Goal: Find specific page/section: Find specific page/section

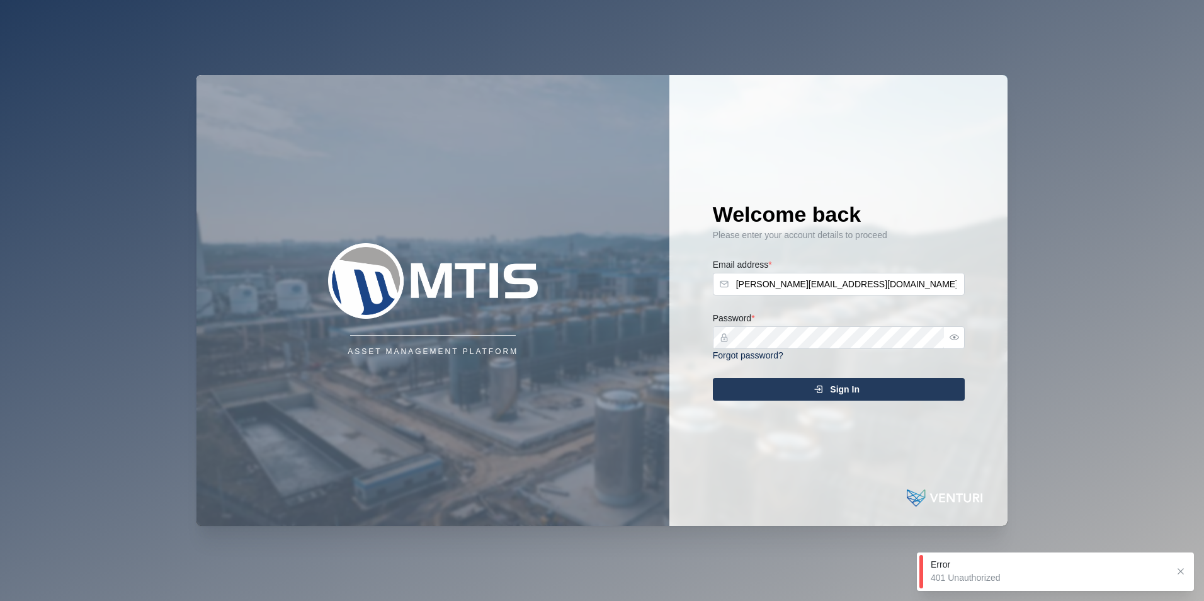
click at [827, 387] on div "Sign In" at bounding box center [837, 388] width 232 height 21
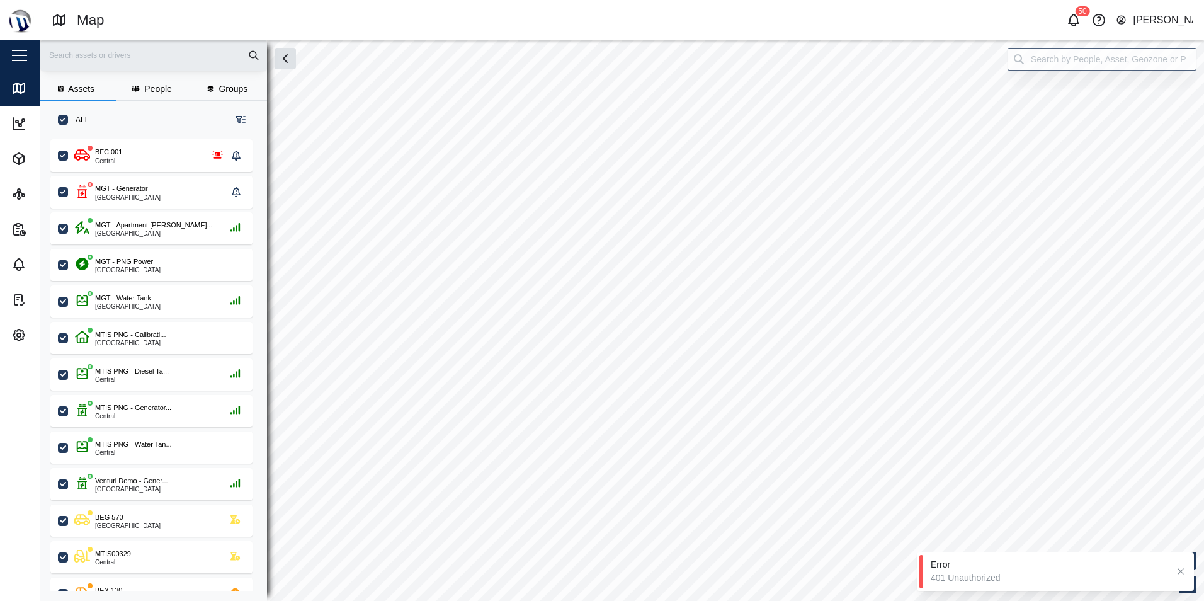
scroll to position [446, 197]
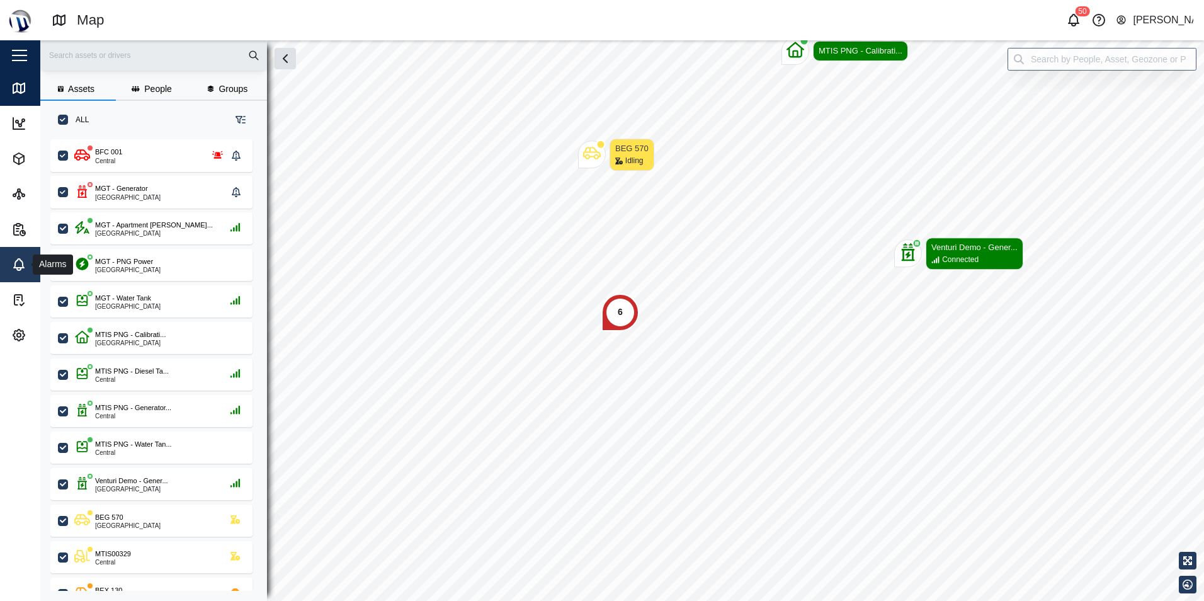
click at [22, 266] on icon at bounding box center [19, 263] width 10 height 9
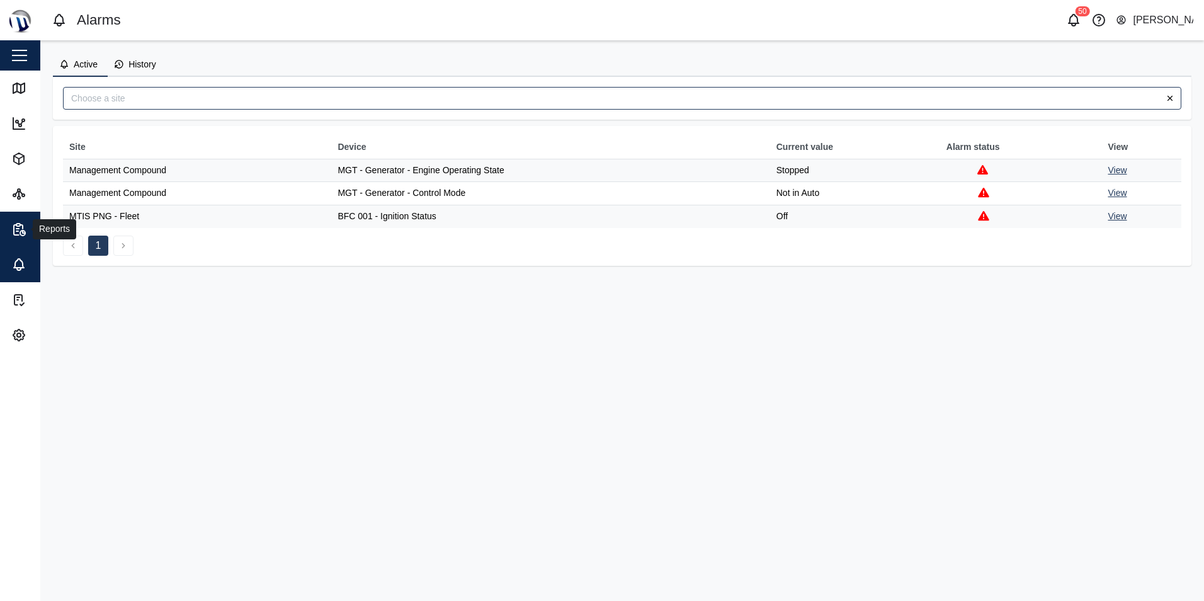
click at [21, 222] on icon "button" at bounding box center [18, 229] width 15 height 15
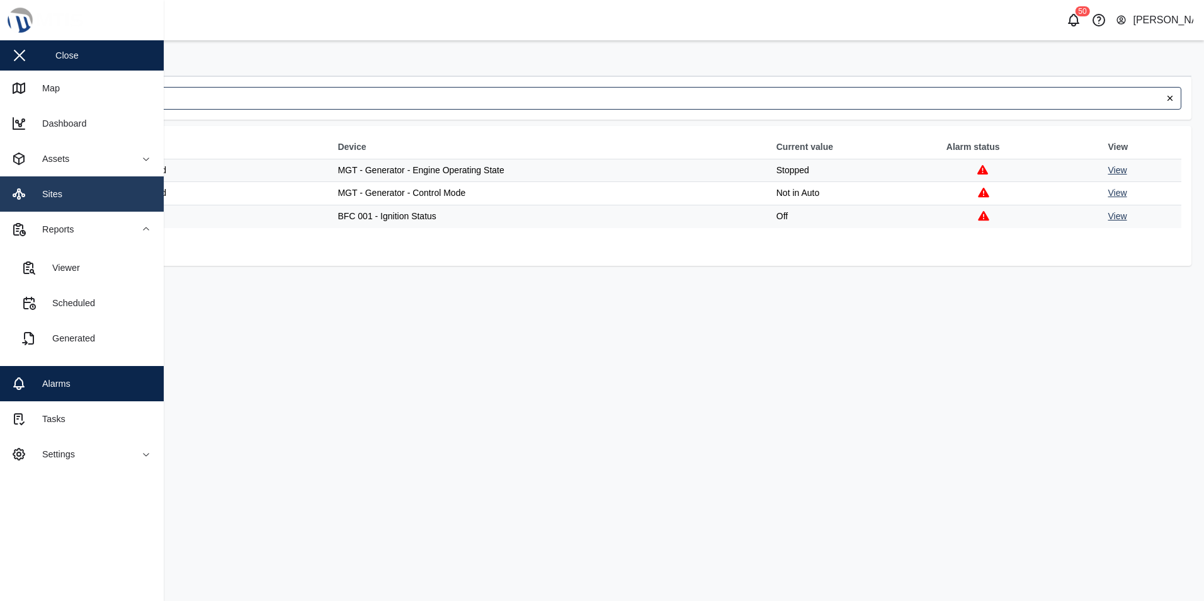
click at [16, 200] on icon at bounding box center [18, 193] width 15 height 15
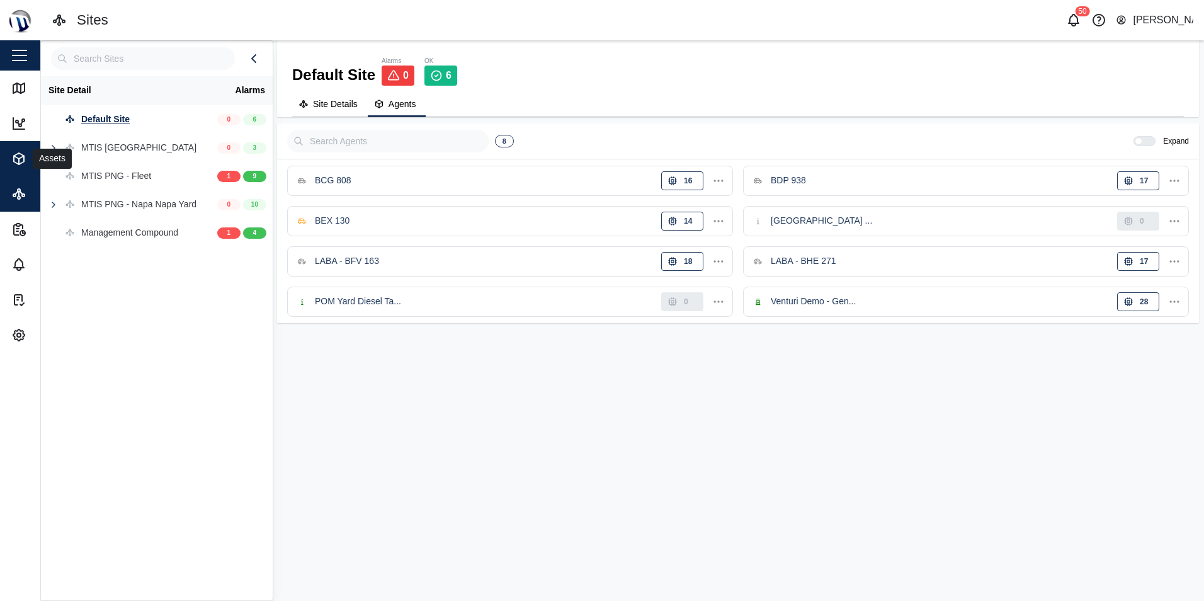
click at [17, 162] on icon "button" at bounding box center [18, 158] width 15 height 15
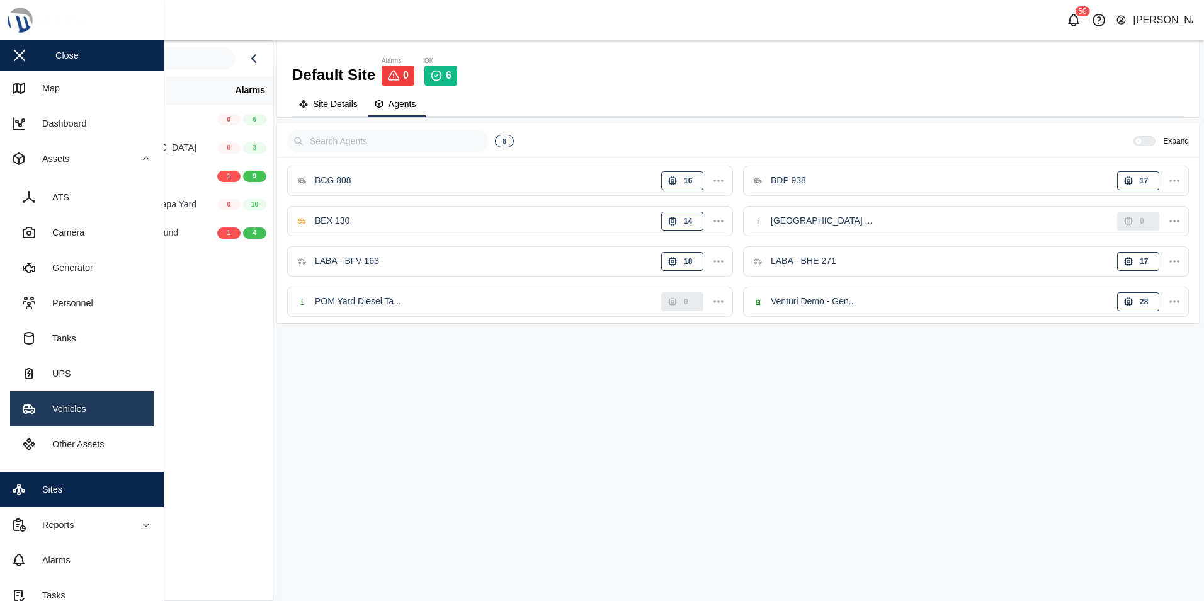
click at [84, 413] on link "Vehicles" at bounding box center [82, 408] width 144 height 35
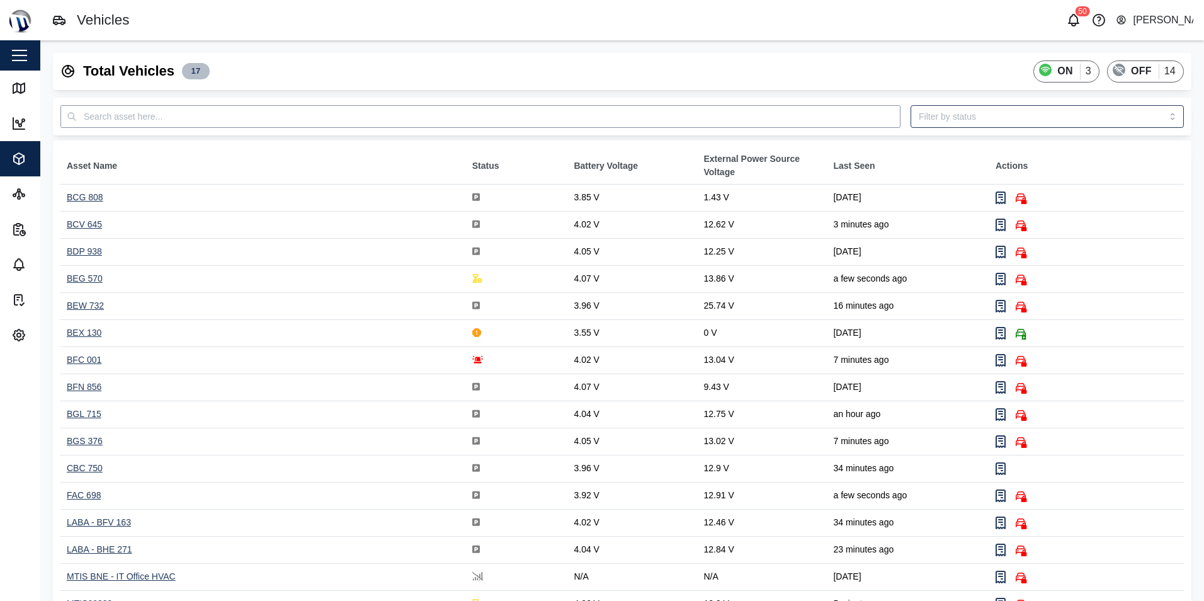
click at [156, 118] on input "text" at bounding box center [480, 116] width 840 height 23
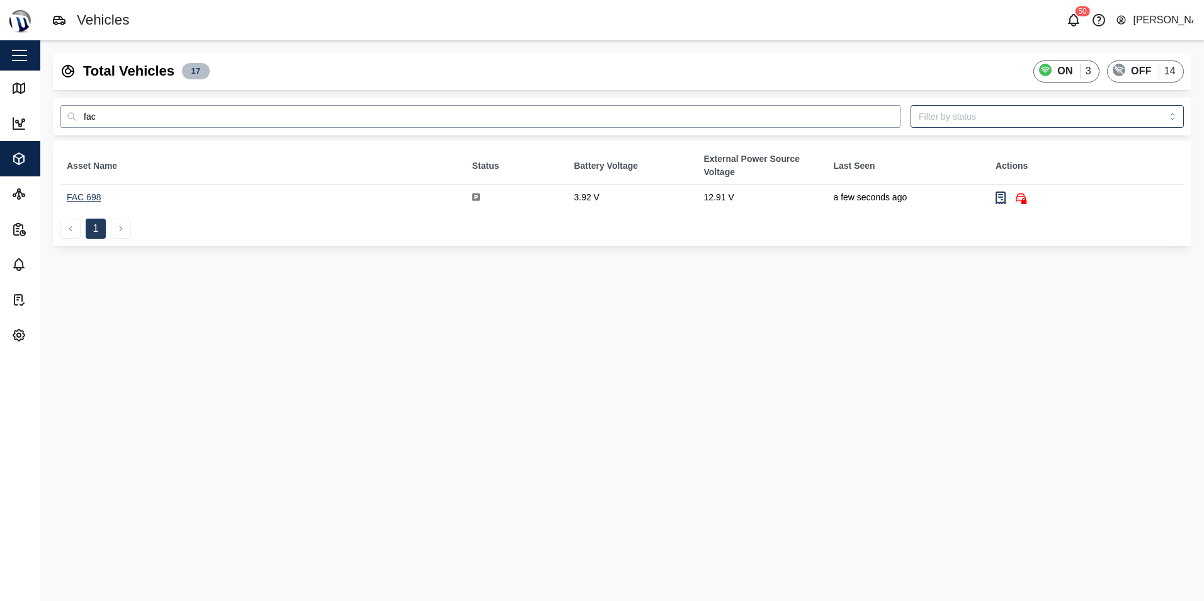
type input "fac"
click at [89, 197] on div "FAC 698" at bounding box center [84, 197] width 34 height 10
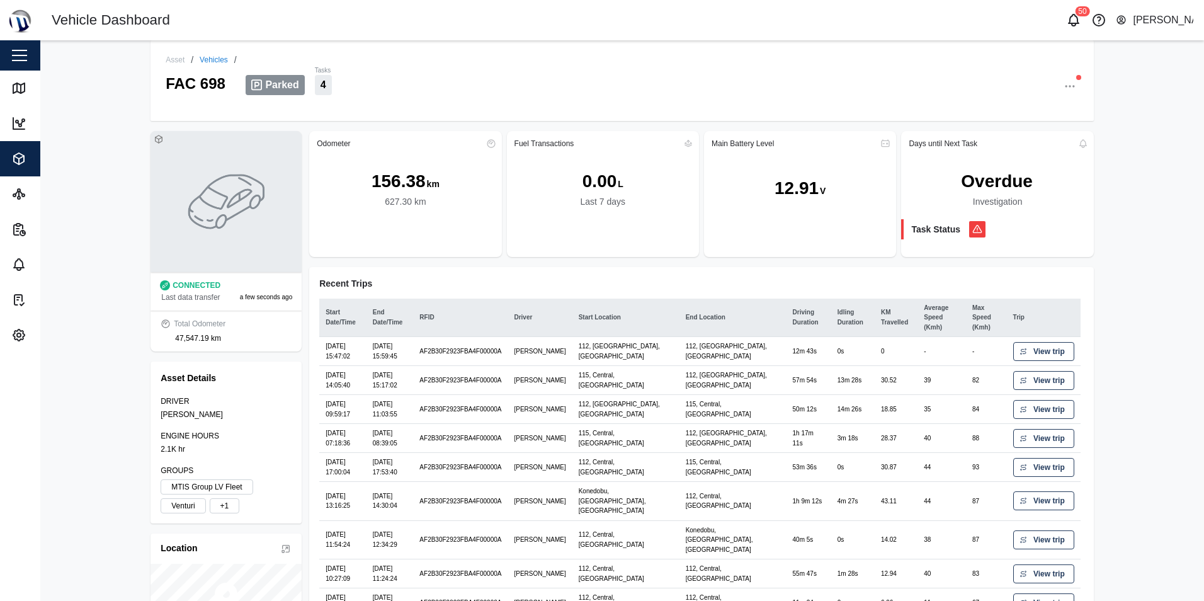
click at [1072, 86] on button "button" at bounding box center [1070, 86] width 18 height 18
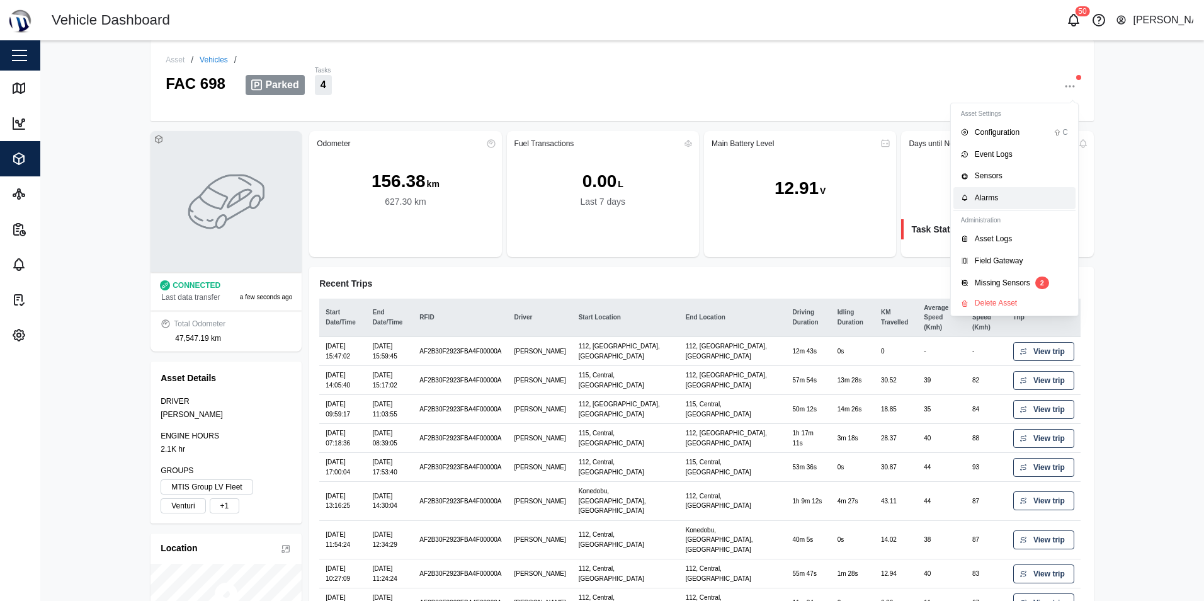
click at [1007, 193] on div "Alarms" at bounding box center [1021, 198] width 93 height 12
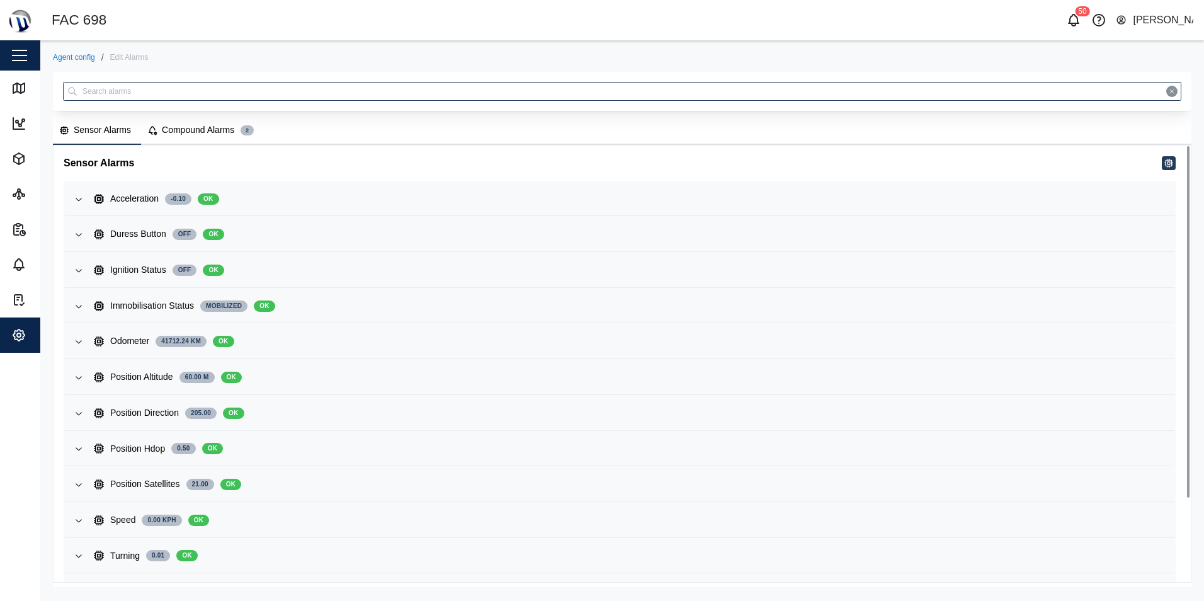
click at [194, 133] on div "Compound Alarms" at bounding box center [198, 130] width 72 height 14
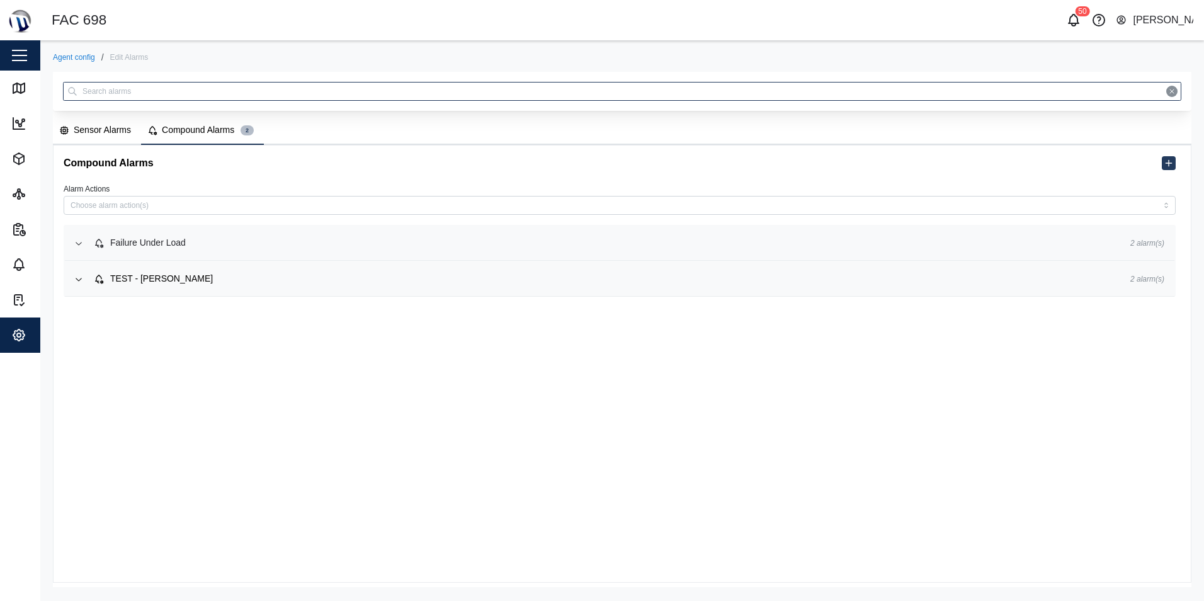
click at [207, 248] on div "Failure Under Load" at bounding box center [602, 243] width 1016 height 14
